Goal: Information Seeking & Learning: Compare options

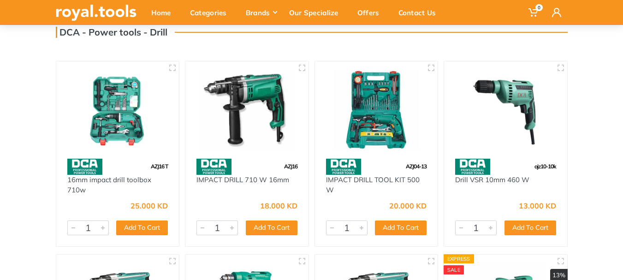
scroll to position [92, 0]
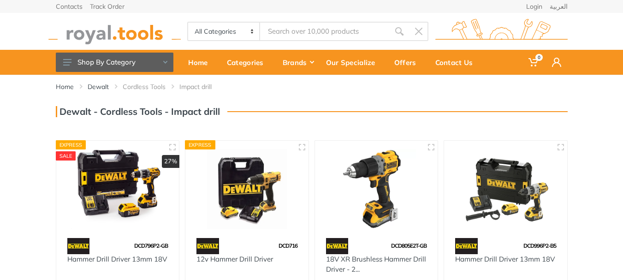
click at [127, 113] on h3 "Dewalt - Cordless Tools - Impact drill" at bounding box center [138, 111] width 164 height 11
click at [136, 87] on link "Cordless Tools" at bounding box center [144, 86] width 43 height 9
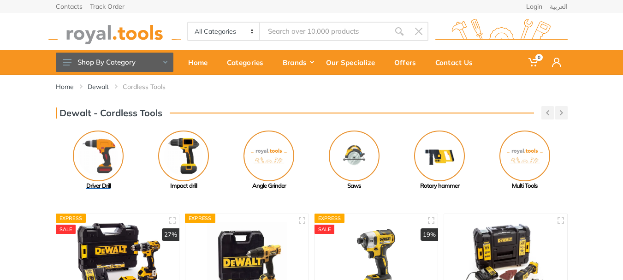
click at [99, 159] on img at bounding box center [98, 156] width 51 height 51
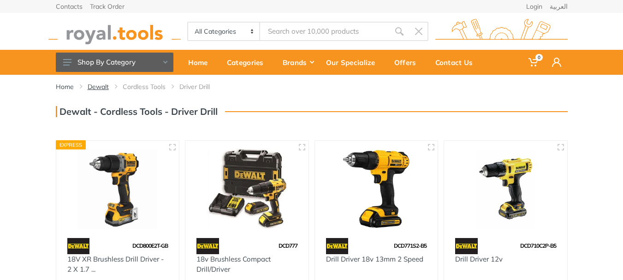
click at [101, 85] on link "Dewalt" at bounding box center [98, 86] width 21 height 9
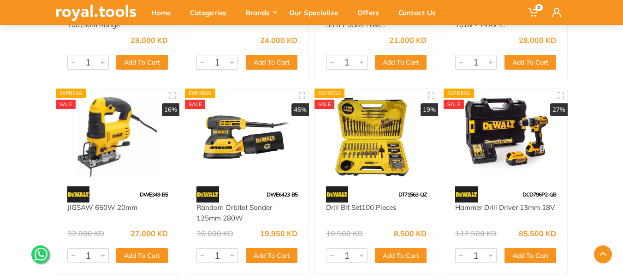
scroll to position [323, 0]
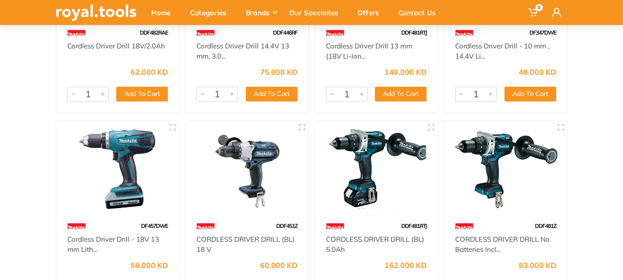
scroll to position [46, 0]
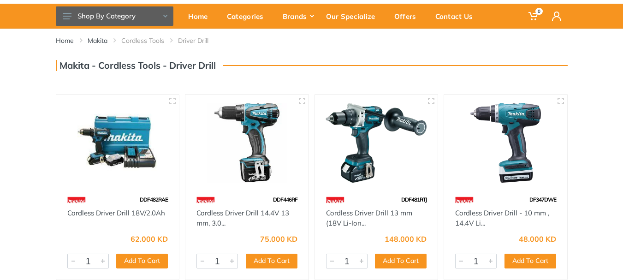
click at [69, 66] on h3 "Makita - Cordless Tools - Driver Drill" at bounding box center [136, 65] width 160 height 11
click at [72, 65] on h3 "Makita - Cordless Tools - Driver Drill" at bounding box center [136, 65] width 160 height 11
click at [100, 42] on link "Makita" at bounding box center [98, 40] width 20 height 9
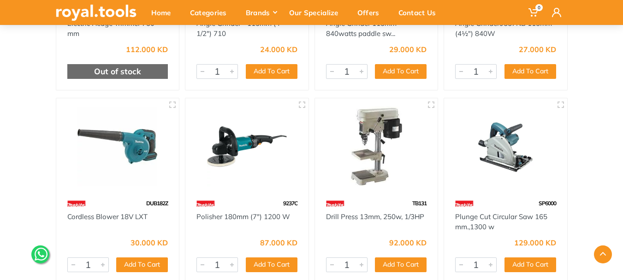
scroll to position [2629, 0]
